Goal: Task Accomplishment & Management: Complete application form

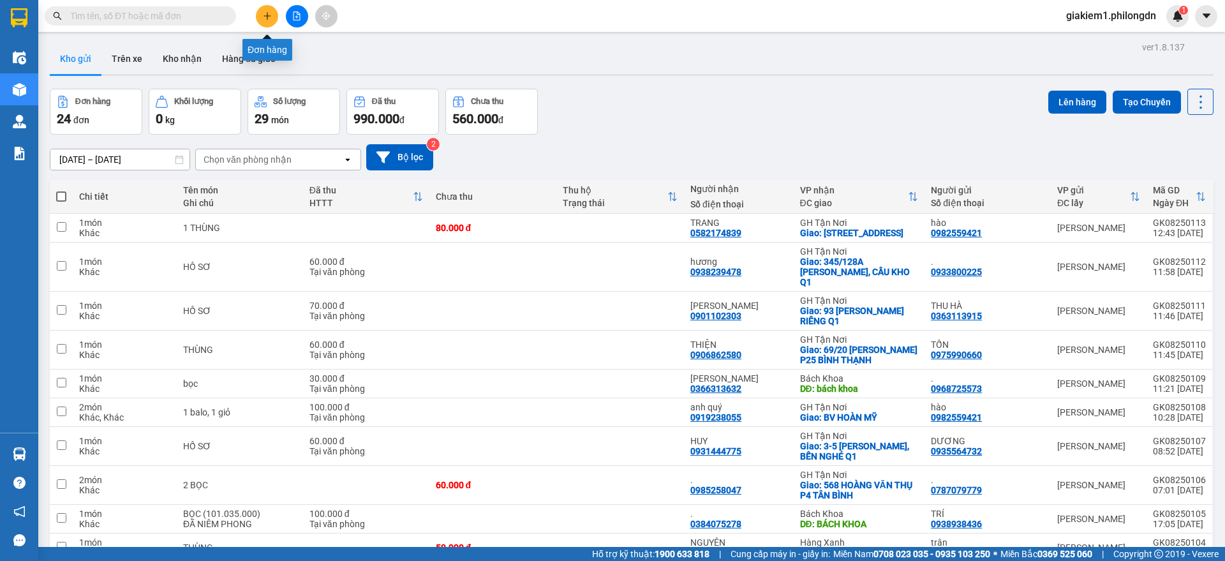
click at [270, 13] on button at bounding box center [267, 16] width 22 height 22
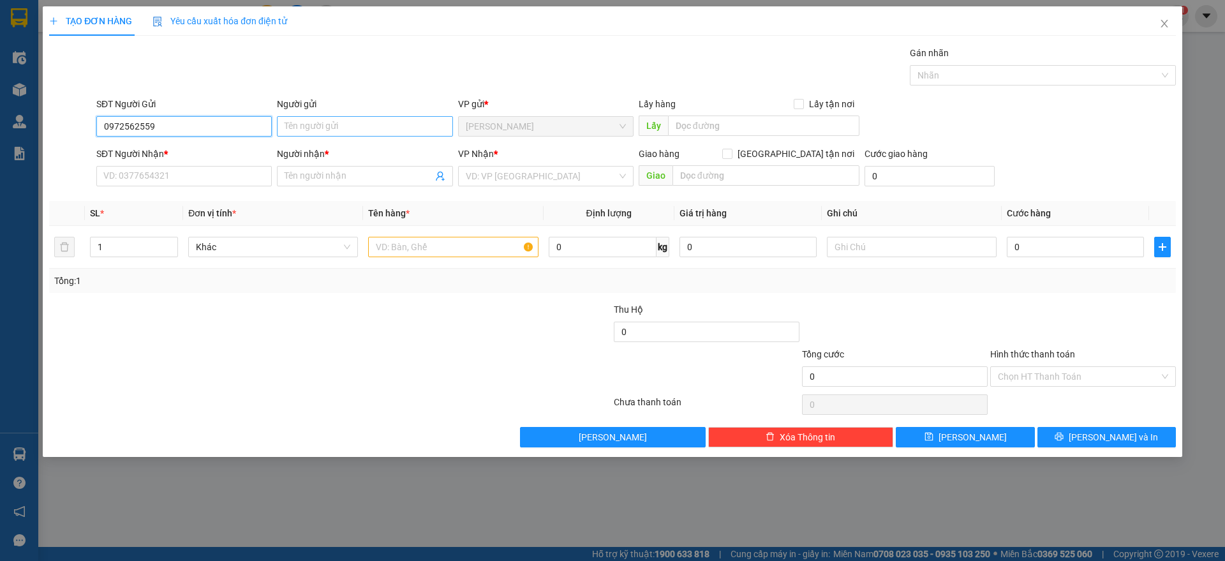
type input "0972562559"
click at [338, 120] on input "Người gửi" at bounding box center [364, 126] width 175 height 20
type input "phương đại"
click at [212, 183] on input "SĐT Người Nhận *" at bounding box center [183, 176] width 175 height 20
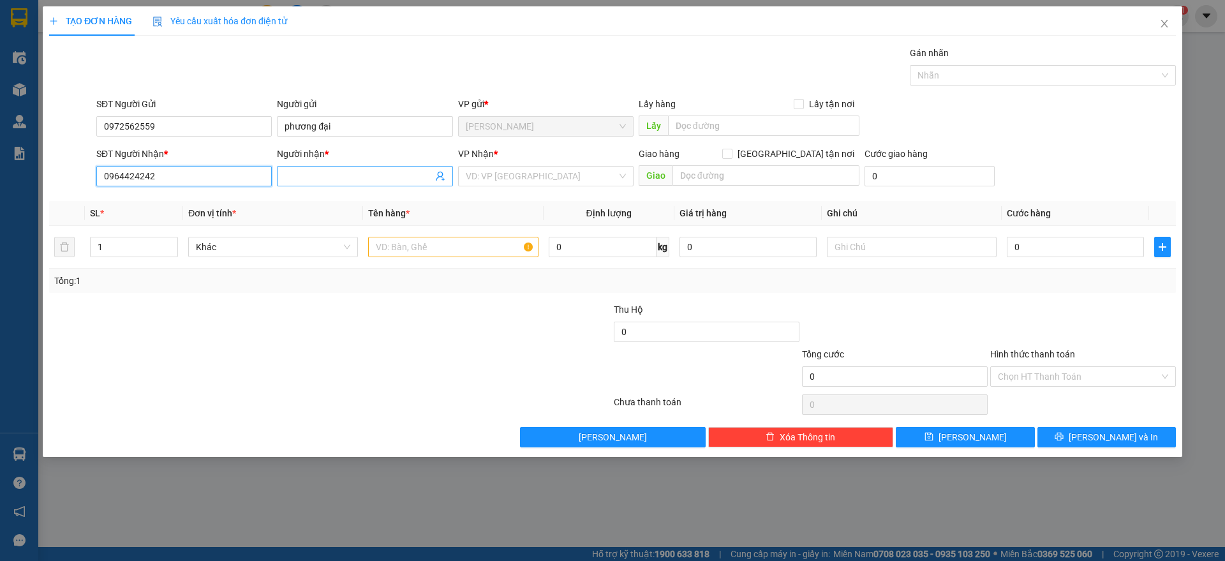
type input "0964424242"
click at [301, 175] on input "Người nhận *" at bounding box center [357, 176] width 147 height 14
type input "DÂN GIAN"
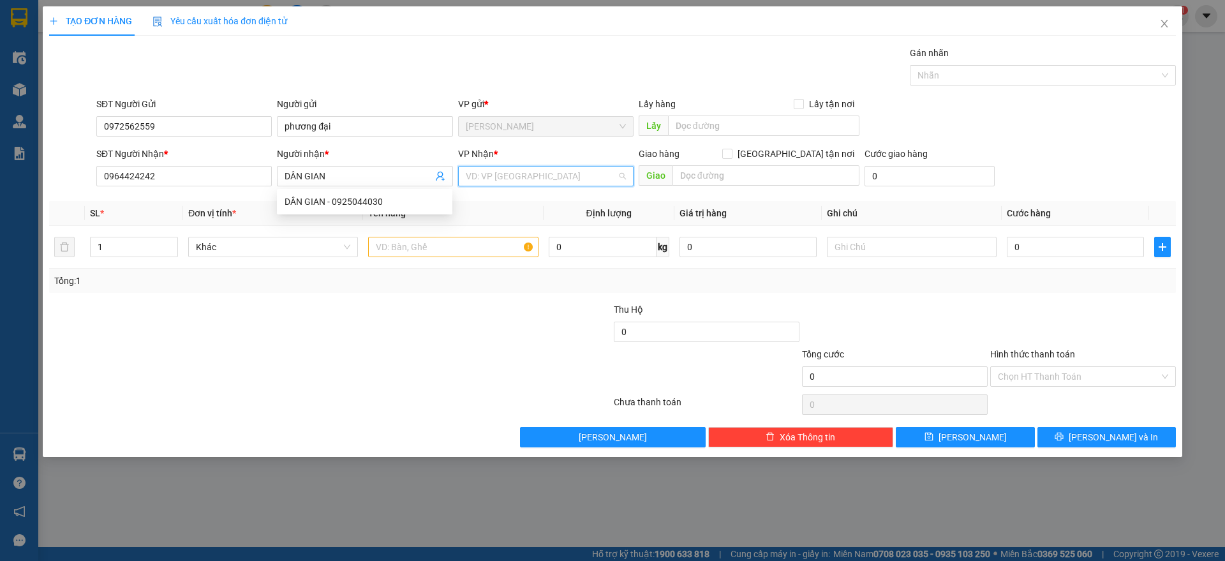
click at [522, 178] on input "search" at bounding box center [541, 175] width 151 height 19
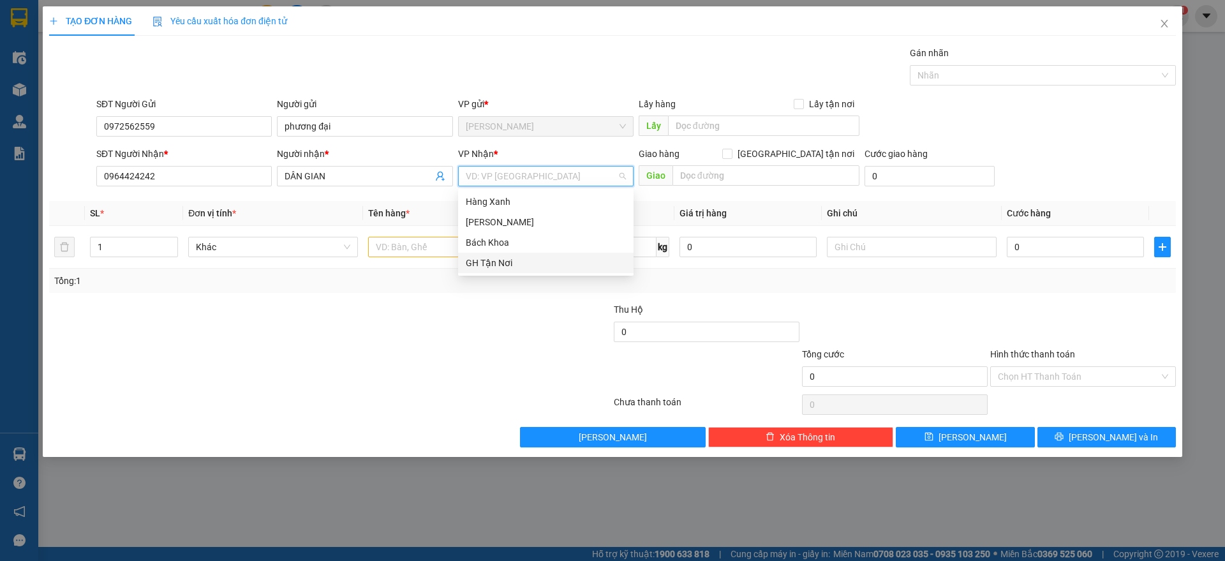
click at [501, 263] on div "GH Tận Nơi" at bounding box center [546, 263] width 160 height 14
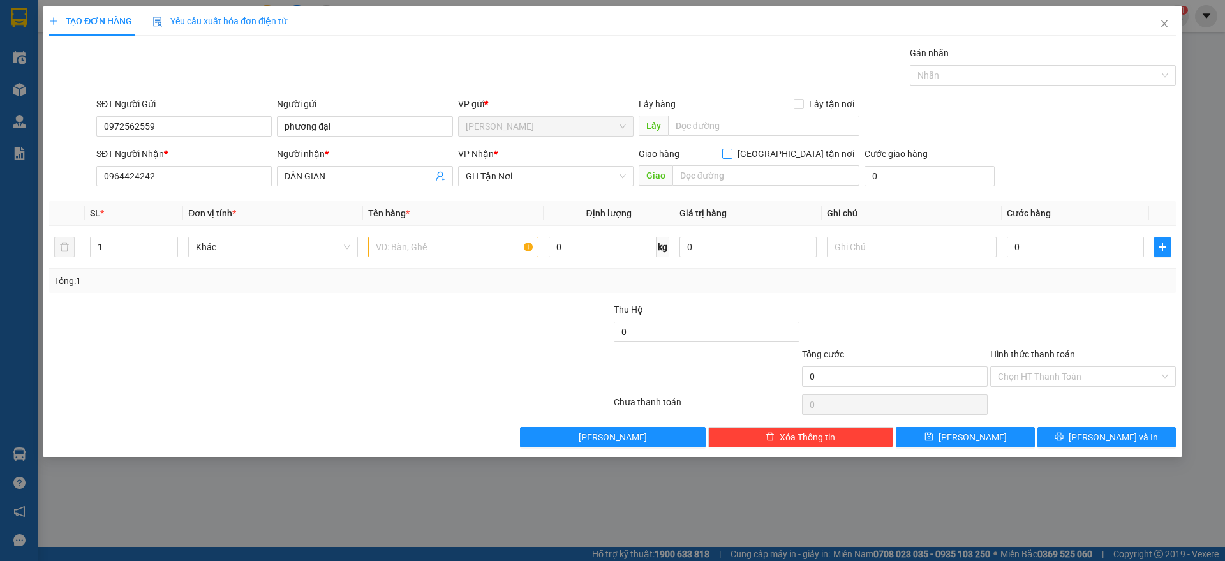
click at [731, 154] on input "[GEOGRAPHIC_DATA] tận nơi" at bounding box center [726, 153] width 9 height 9
checkbox input "true"
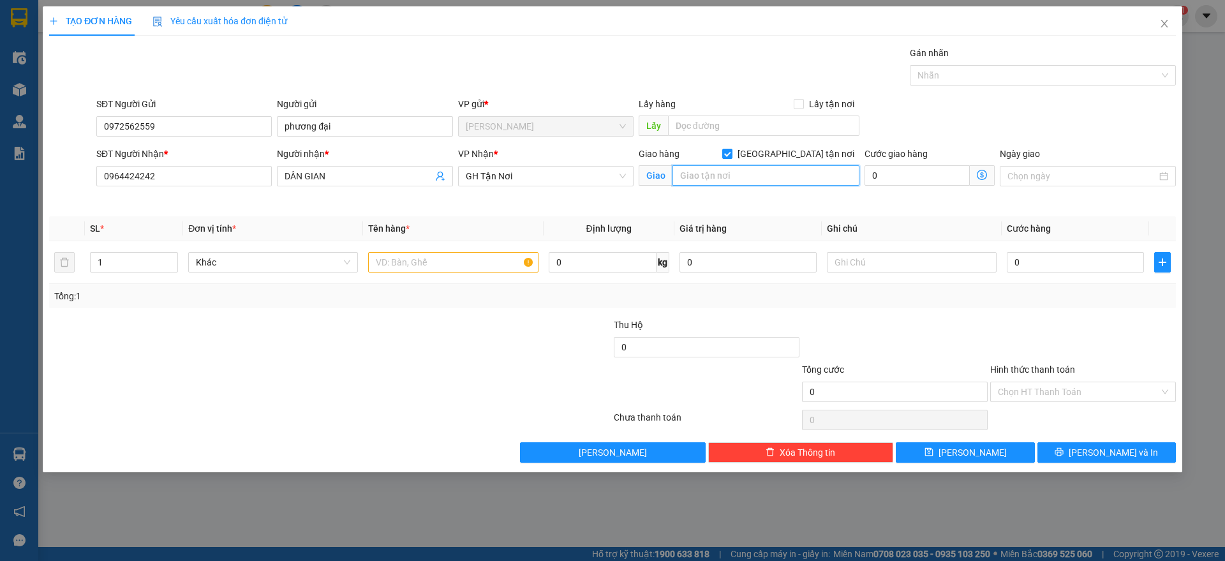
click at [780, 180] on input "text" at bounding box center [765, 175] width 187 height 20
type input "129 [PERSON_NAME] LỜI P11 Q3"
click at [404, 260] on input "text" at bounding box center [453, 262] width 170 height 20
type input "H"
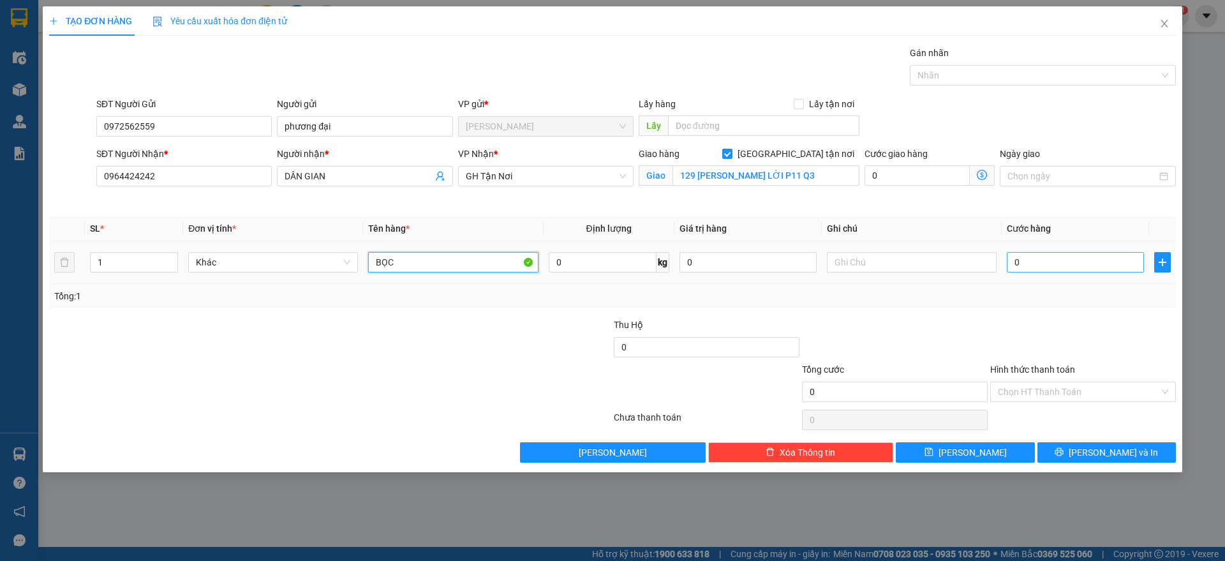
type input "BỌC"
click at [1073, 259] on input "0" at bounding box center [1075, 262] width 137 height 20
type input "6"
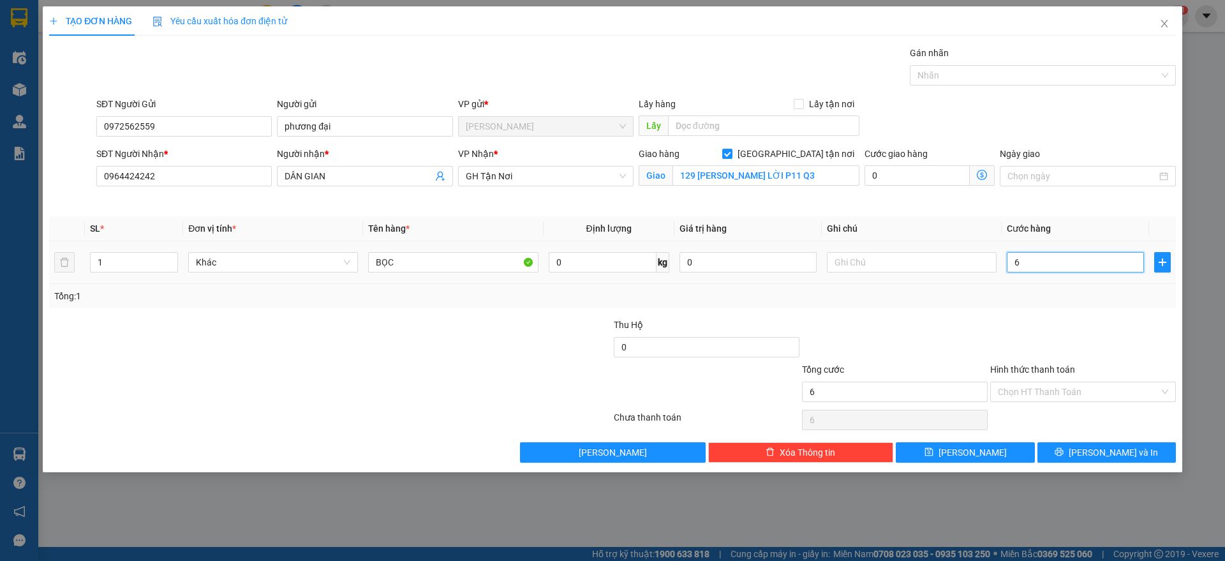
type input "60"
type input "600"
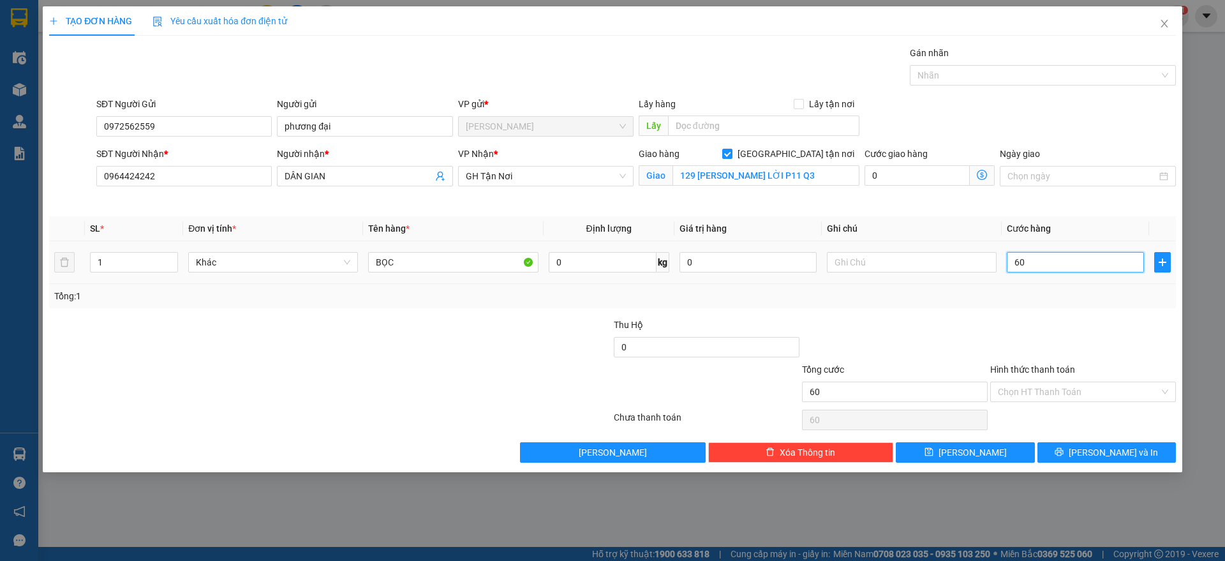
type input "600"
type input "6.000"
type input "60.000"
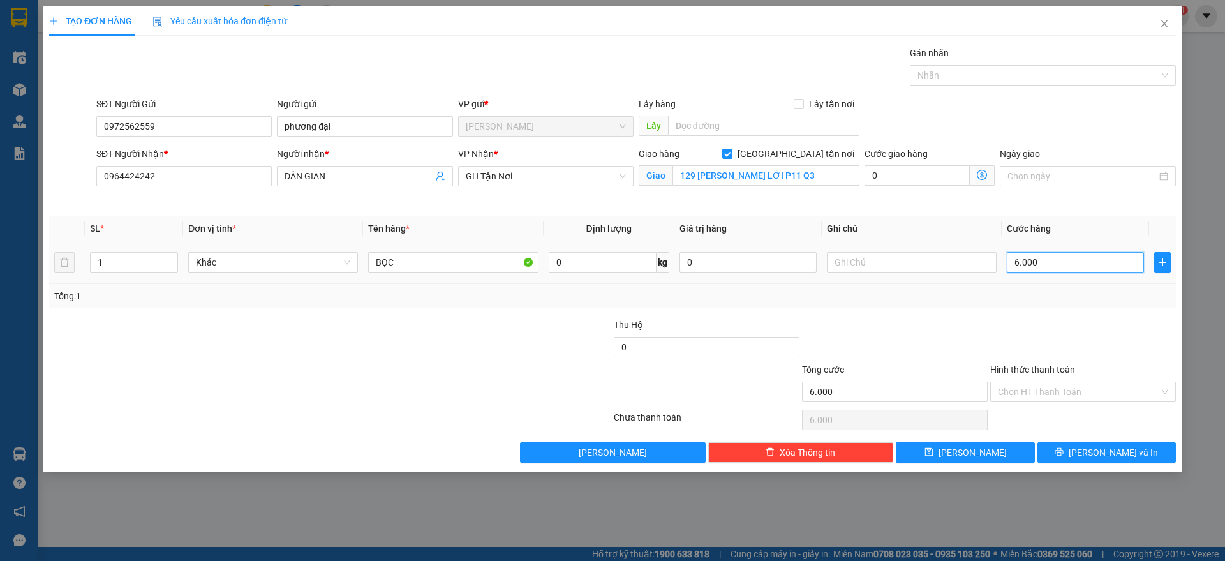
type input "60.000"
click at [1063, 394] on input "Hình thức thanh toán" at bounding box center [1078, 391] width 161 height 19
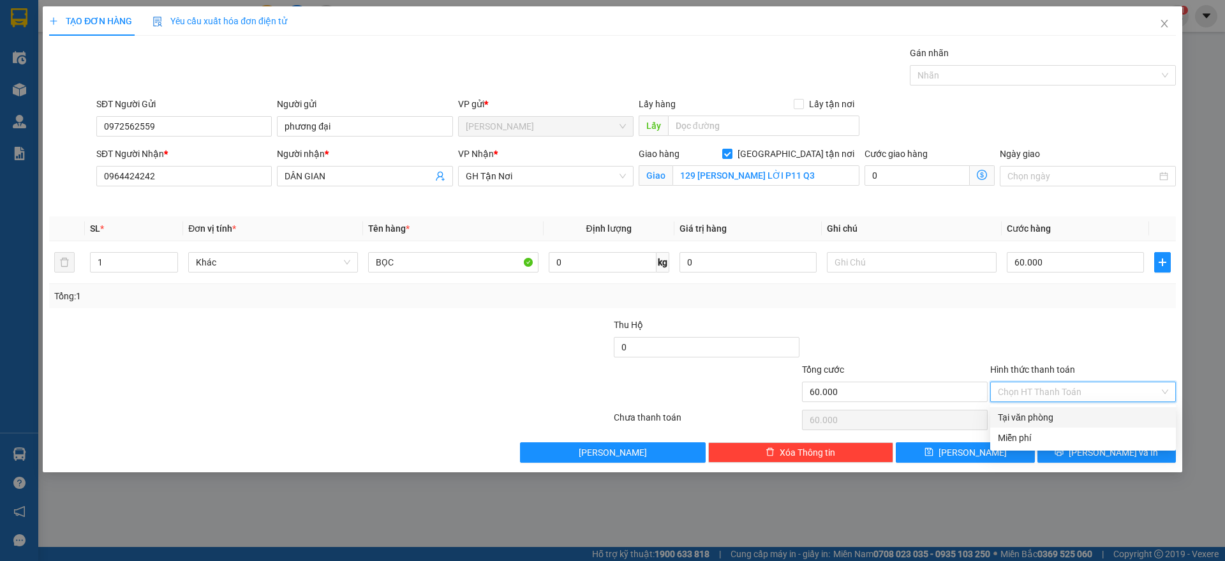
click at [1056, 412] on div "Tại văn phòng" at bounding box center [1083, 417] width 170 height 14
type input "0"
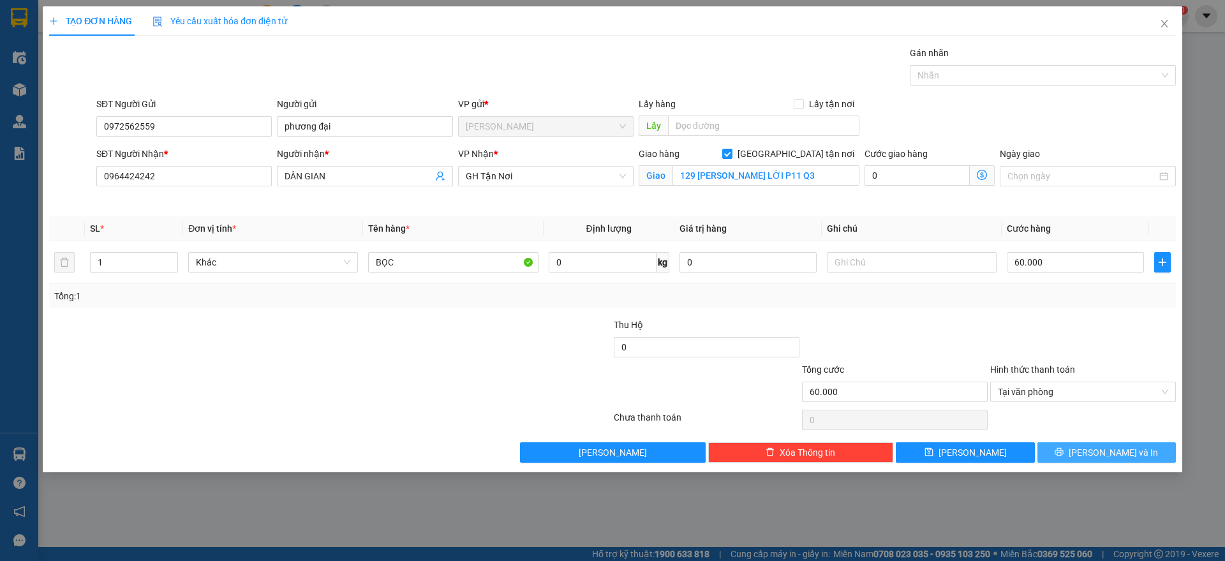
click at [1057, 454] on button "[PERSON_NAME] và In" at bounding box center [1106, 452] width 138 height 20
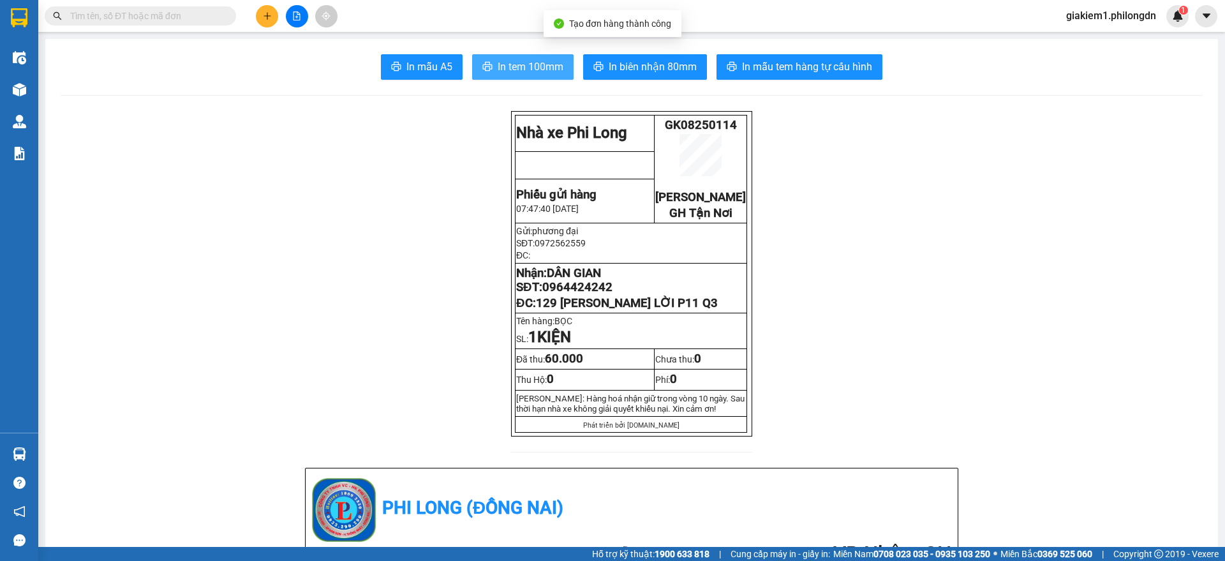
click at [512, 70] on span "In tem 100mm" at bounding box center [531, 67] width 66 height 16
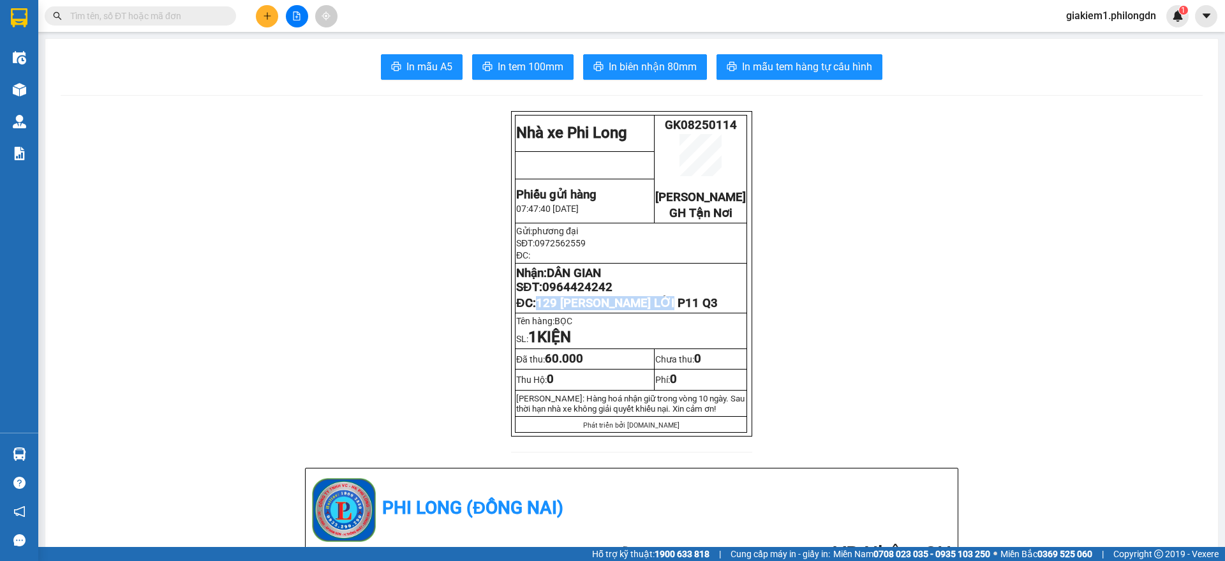
drag, startPoint x: 684, startPoint y: 324, endPoint x: 535, endPoint y: 328, distance: 149.3
click at [535, 310] on p "ĐC: 129 [PERSON_NAME] LỜI P11 Q3" at bounding box center [631, 303] width 230 height 14
copy span "129 [PERSON_NAME] LỜI P11 Q3"
click at [578, 294] on span "0964424242" at bounding box center [577, 287] width 70 height 14
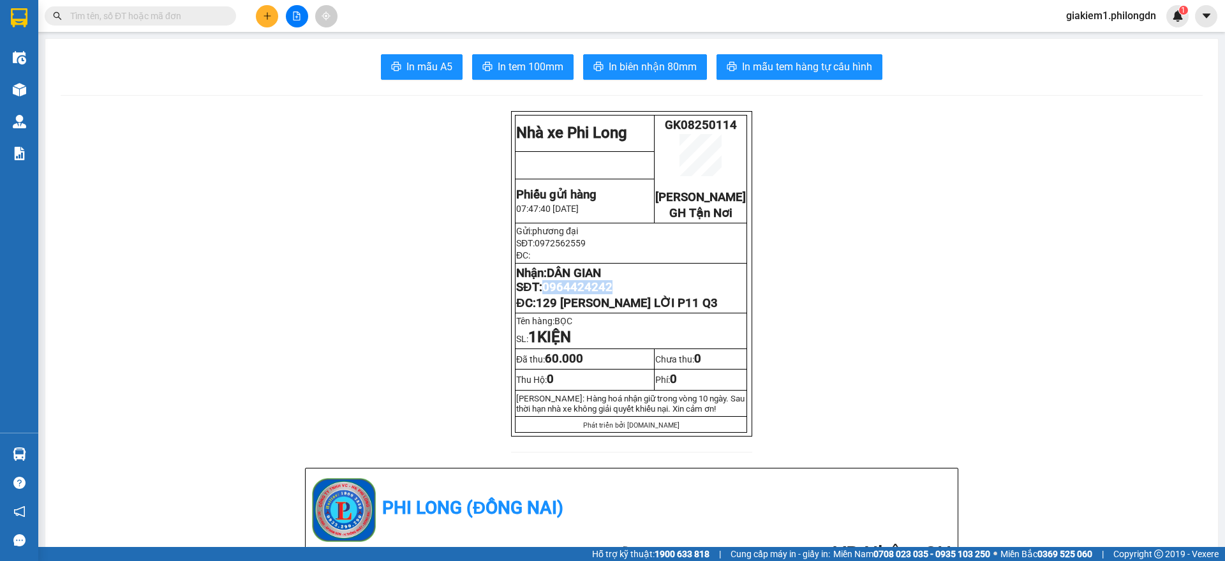
copy span "0964424242"
